Goal: Find contact information: Find contact information

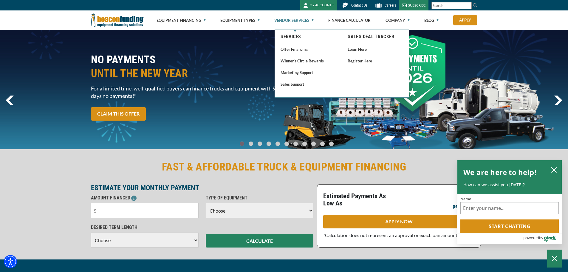
click at [295, 19] on link "Vendor Services" at bounding box center [293, 20] width 39 height 19
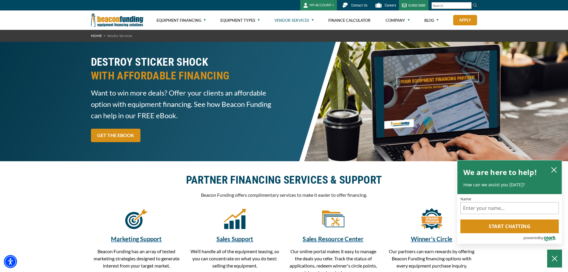
click at [355, 4] on span "Contact Us" at bounding box center [359, 5] width 16 height 4
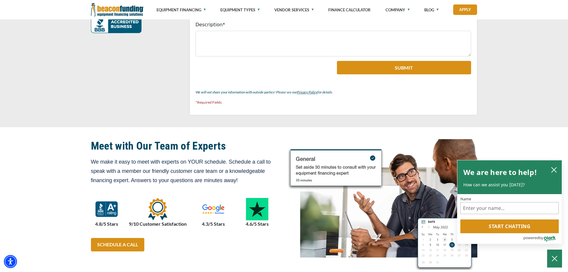
scroll to position [298, 0]
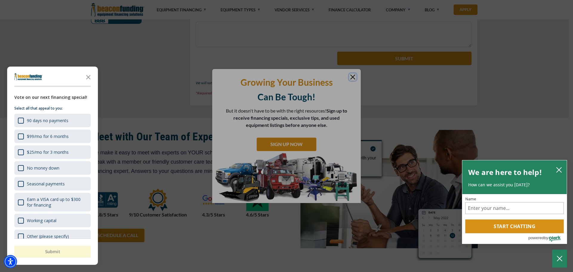
click at [143, 66] on div at bounding box center [286, 136] width 573 height 272
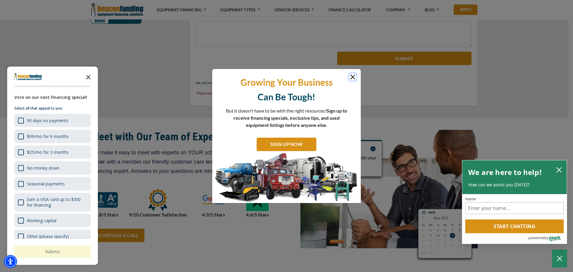
click at [89, 78] on polygon "Close the survey" at bounding box center [88, 77] width 4 height 4
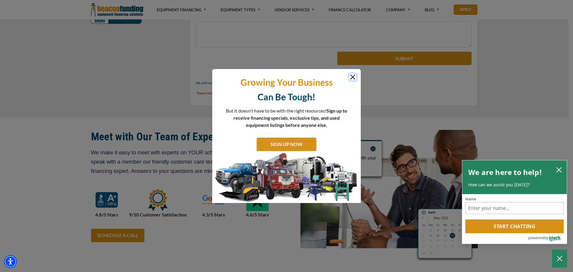
click at [351, 75] on button "Close" at bounding box center [352, 76] width 7 height 7
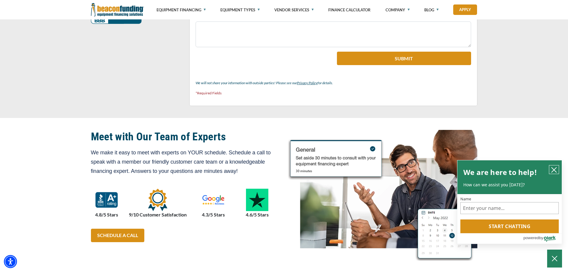
click at [555, 169] on icon "close chatbox" at bounding box center [554, 170] width 6 height 6
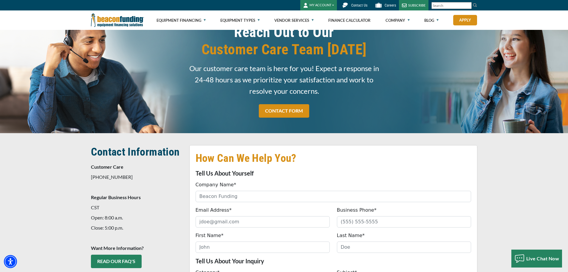
scroll to position [0, 0]
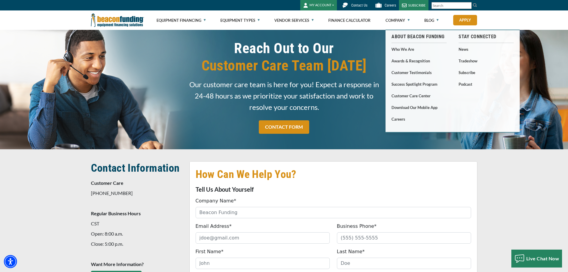
click at [361, 4] on span "Contact Us" at bounding box center [359, 5] width 16 height 4
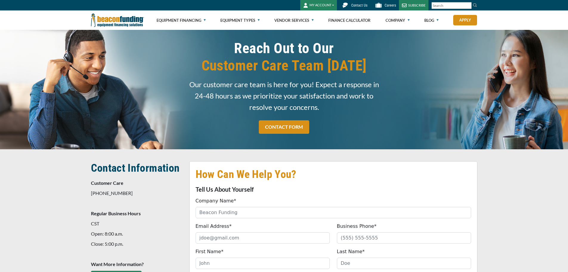
click at [361, 4] on span "Contact Us" at bounding box center [359, 5] width 16 height 4
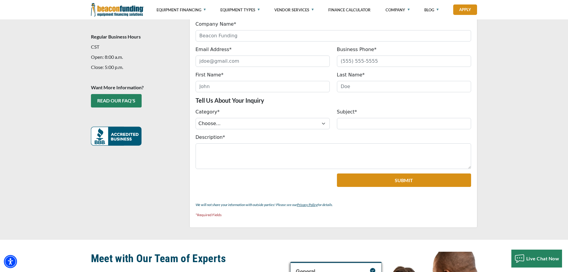
scroll to position [149, 0]
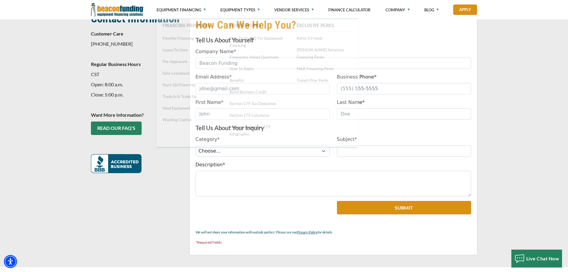
click at [171, 163] on p at bounding box center [136, 163] width 91 height 19
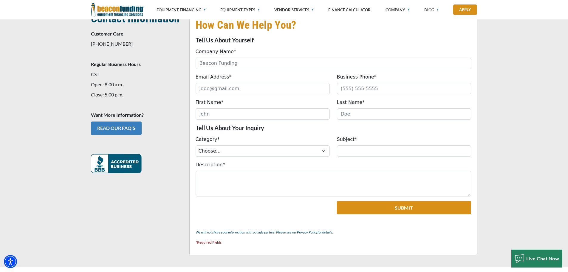
click at [125, 125] on link "READ OUR FAQ's" at bounding box center [116, 127] width 51 height 13
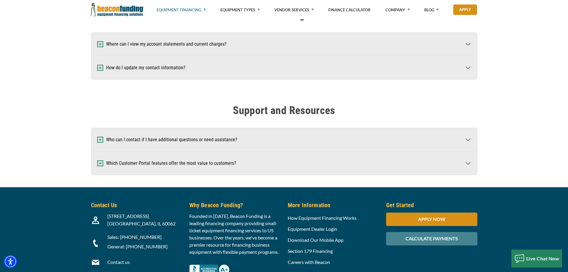
scroll to position [1103, 0]
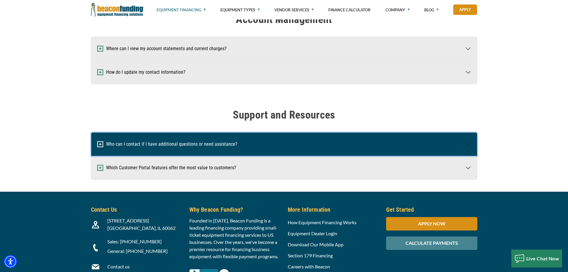
click at [154, 142] on button "Who can I contact if I have additional questions or need assistance?" at bounding box center [284, 143] width 386 height 23
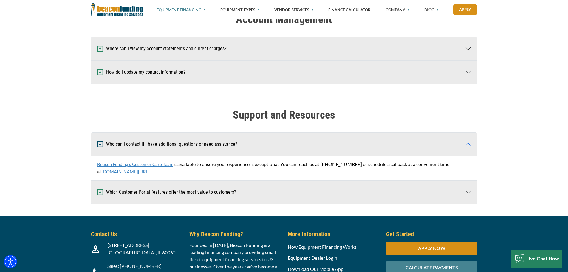
click at [150, 169] on link "[DOMAIN_NAME][URL]" at bounding box center [125, 171] width 48 height 5
